Goal: Find specific page/section: Find specific page/section

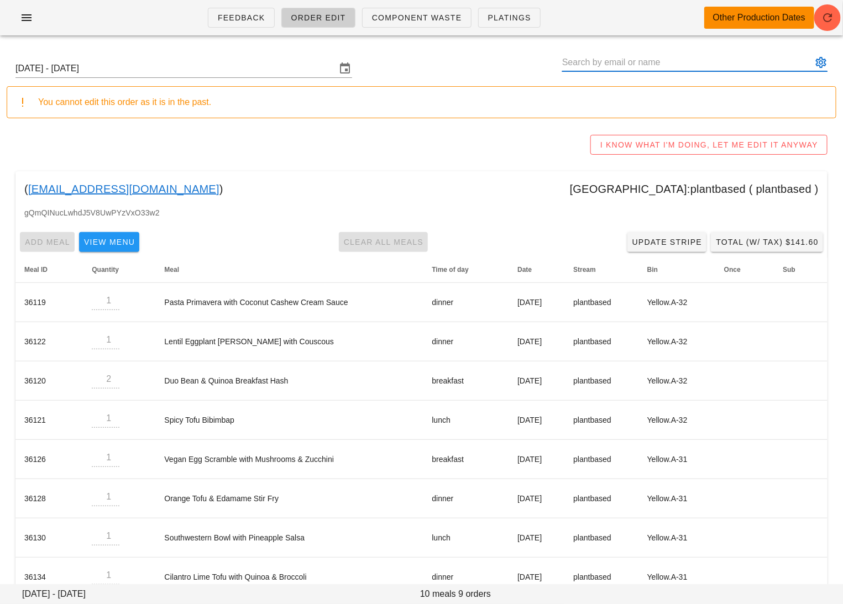
click at [754, 56] on input "text" at bounding box center [687, 63] width 250 height 18
paste input "akostyk@hotmail.com"
type input "akostyk@hotmail.com"
click at [620, 69] on input "akostyk@hotmail.com" at bounding box center [687, 63] width 250 height 18
click at [619, 86] on div "Sunday September 21 - Saturday September 27 akostyk@hotmail.com" at bounding box center [422, 68] width 830 height 35
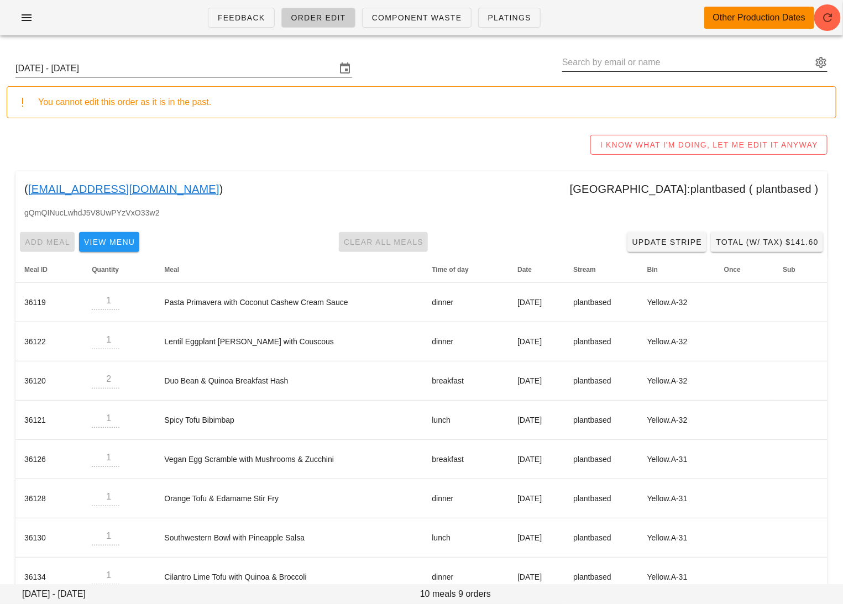
click at [625, 58] on input "text" at bounding box center [687, 63] width 250 height 18
paste input "akostyk@hotmail.com"
drag, startPoint x: 668, startPoint y: 57, endPoint x: 585, endPoint y: 59, distance: 82.9
click at [585, 59] on input "akostyk@hotmail.com" at bounding box center [687, 63] width 250 height 18
drag, startPoint x: 568, startPoint y: 62, endPoint x: 682, endPoint y: 60, distance: 113.9
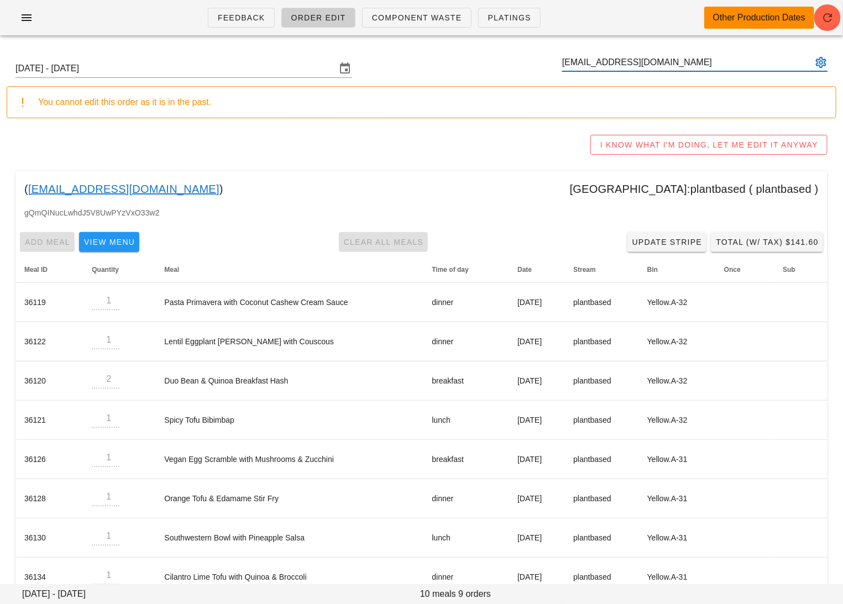
click at [682, 61] on input "akostyk@hotmail.com" at bounding box center [687, 63] width 250 height 18
type input "a"
type input "Kostyk"
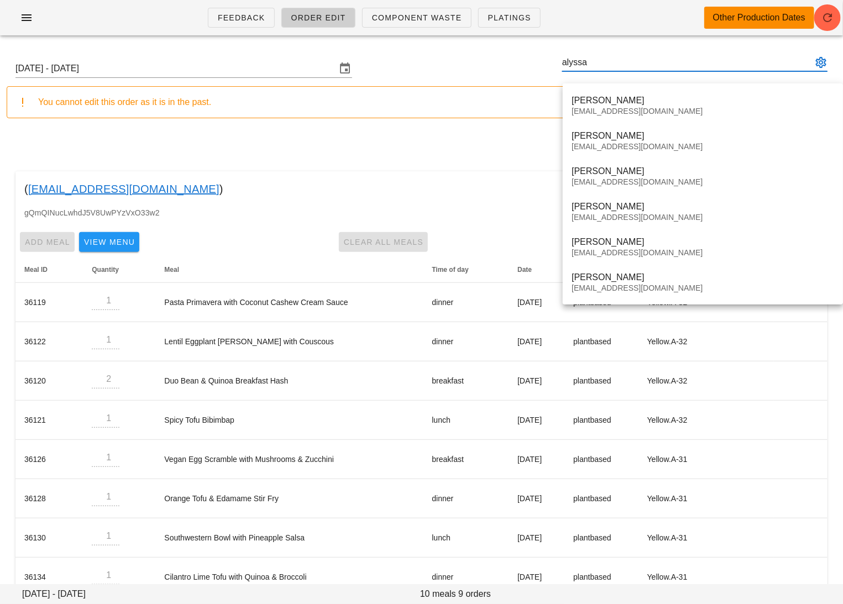
type input "alyssa"
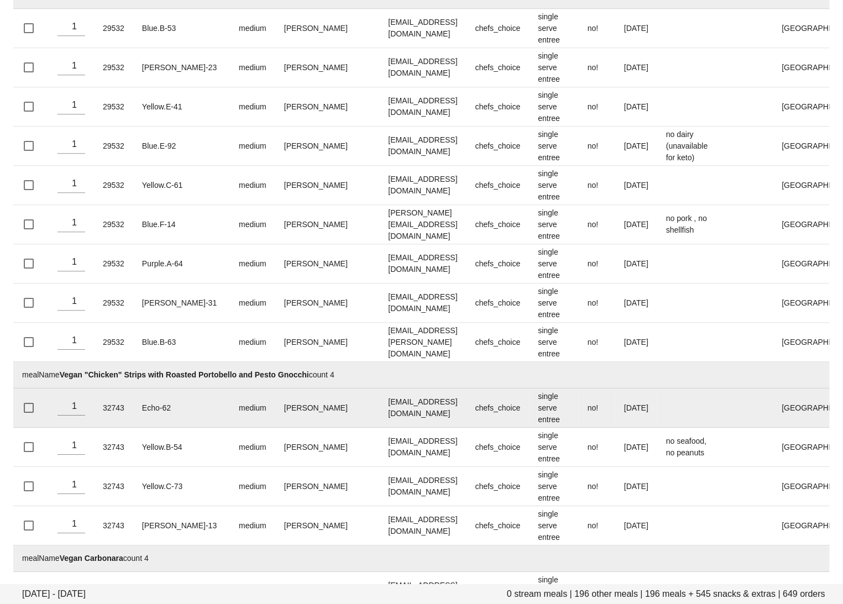
scroll to position [26437, 0]
